Goal: Navigation & Orientation: Find specific page/section

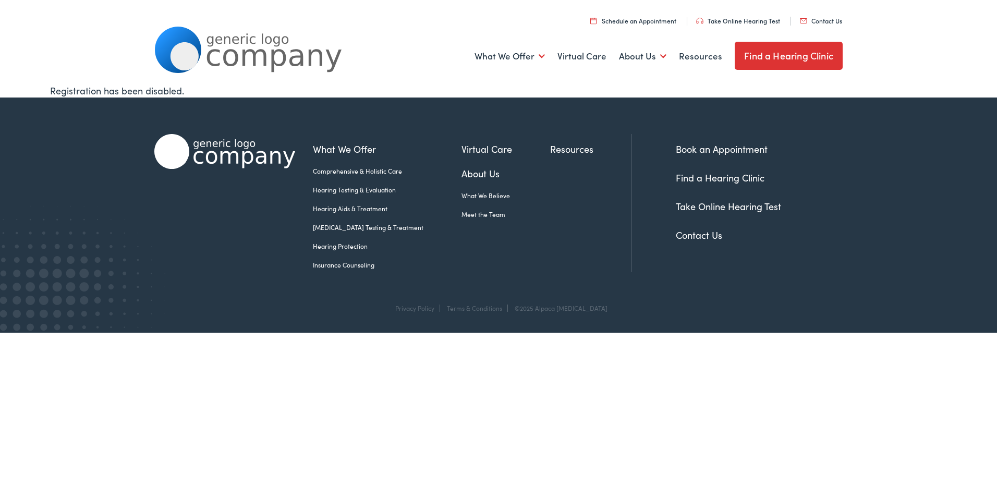
click at [782, 58] on link "Find a Hearing Clinic" at bounding box center [789, 56] width 108 height 28
